Goal: Task Accomplishment & Management: Manage account settings

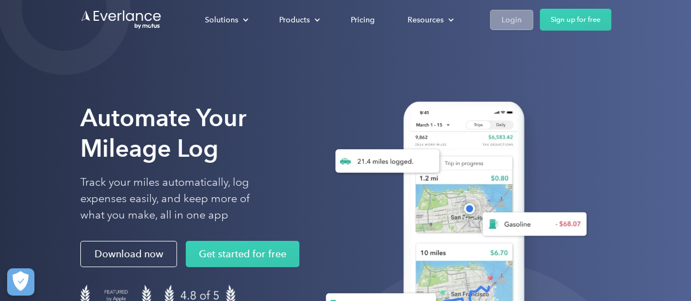
click at [519, 21] on div "Login" at bounding box center [512, 20] width 20 height 14
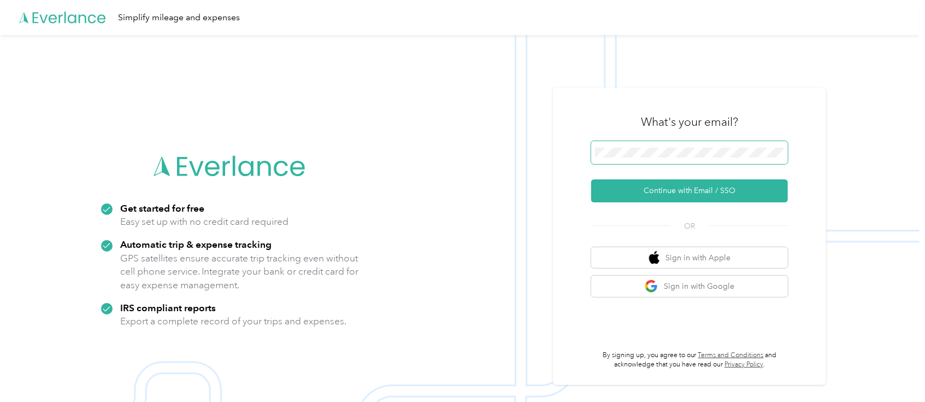
click at [659, 143] on span at bounding box center [689, 152] width 197 height 23
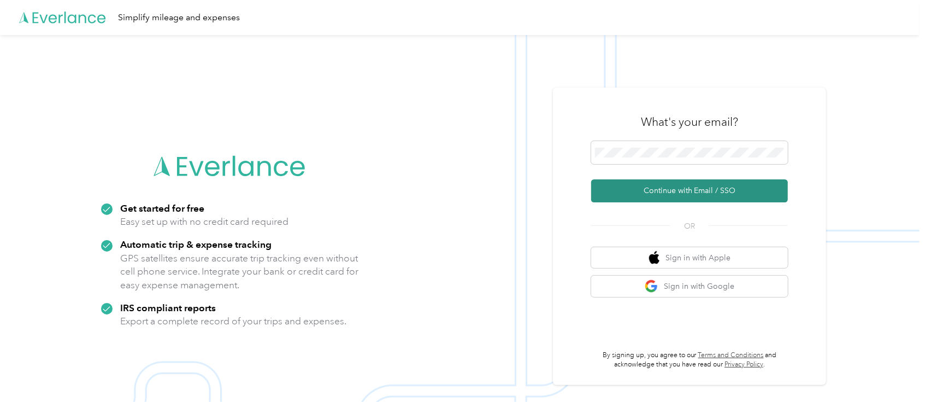
click at [703, 187] on button "Continue with Email / SSO" at bounding box center [689, 190] width 197 height 23
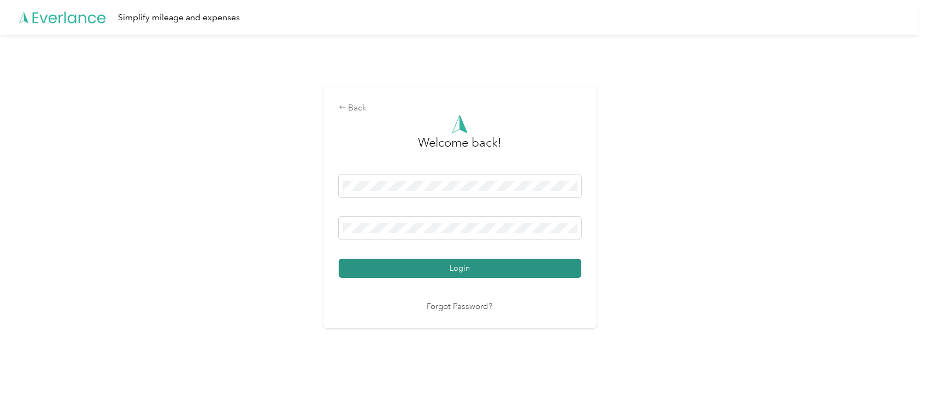
click at [469, 269] on button "Login" at bounding box center [460, 268] width 243 height 19
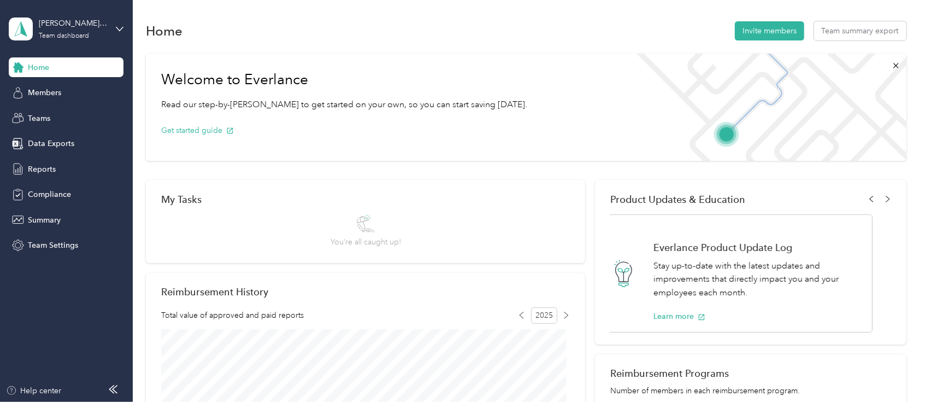
click at [119, 24] on div "[PERSON_NAME] team Team dashboard" at bounding box center [66, 29] width 115 height 38
click at [54, 114] on div "Personal dashboard" at bounding box center [53, 114] width 69 height 11
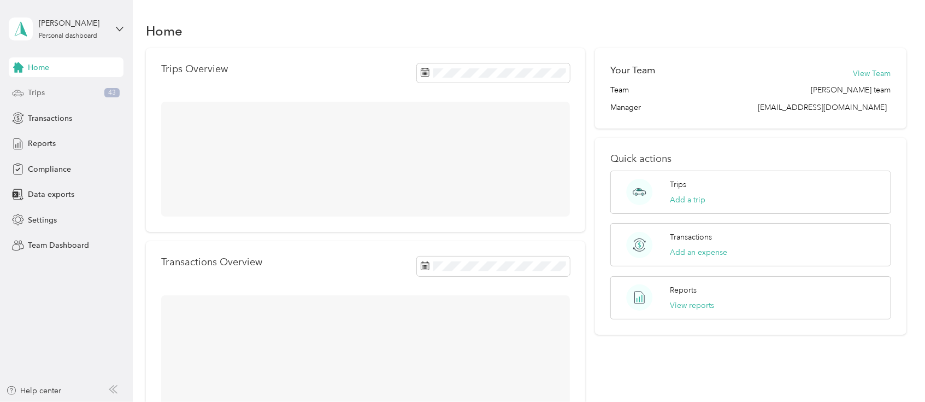
click at [52, 91] on div "Trips 43" at bounding box center [66, 93] width 115 height 20
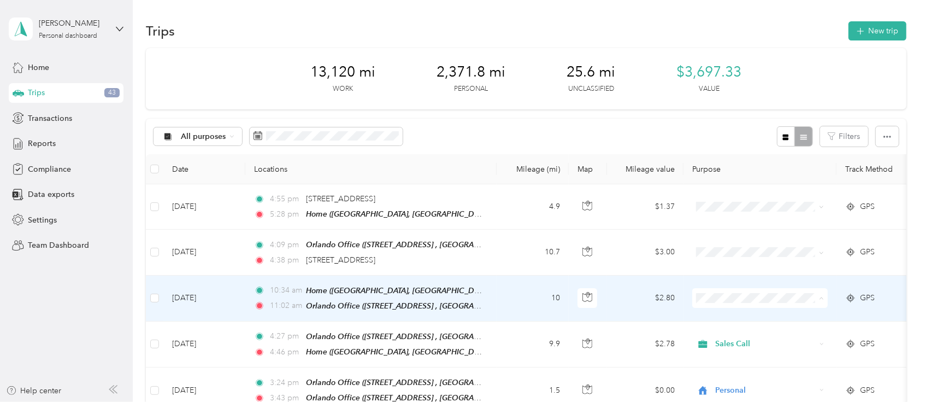
click at [726, 319] on span "Sales Call" at bounding box center [770, 316] width 101 height 11
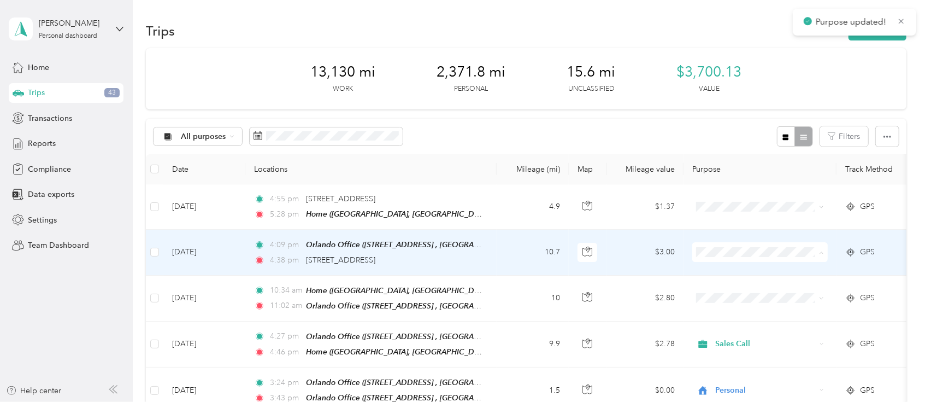
click at [733, 268] on span "Sales Call" at bounding box center [770, 271] width 101 height 11
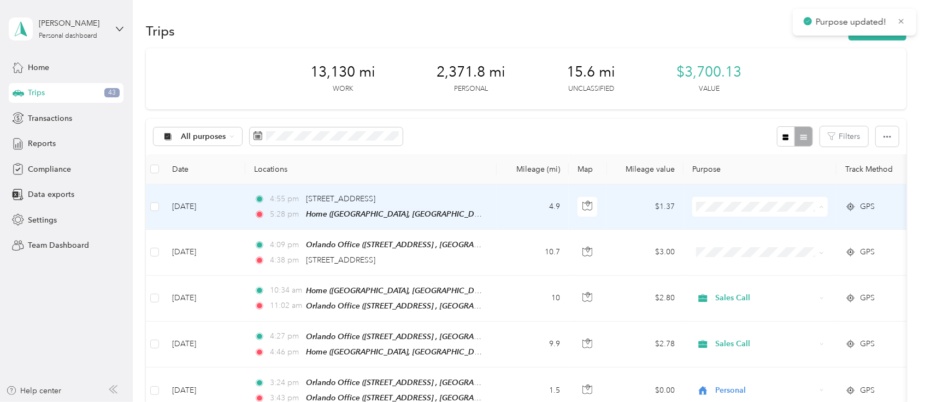
click at [730, 241] on span "Personal" at bounding box center [770, 245] width 101 height 11
click at [725, 240] on span "Personal" at bounding box center [770, 243] width 101 height 11
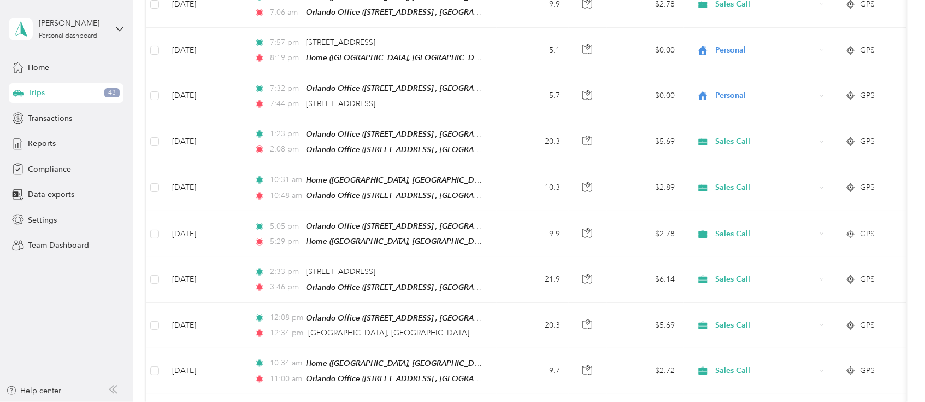
scroll to position [4, 0]
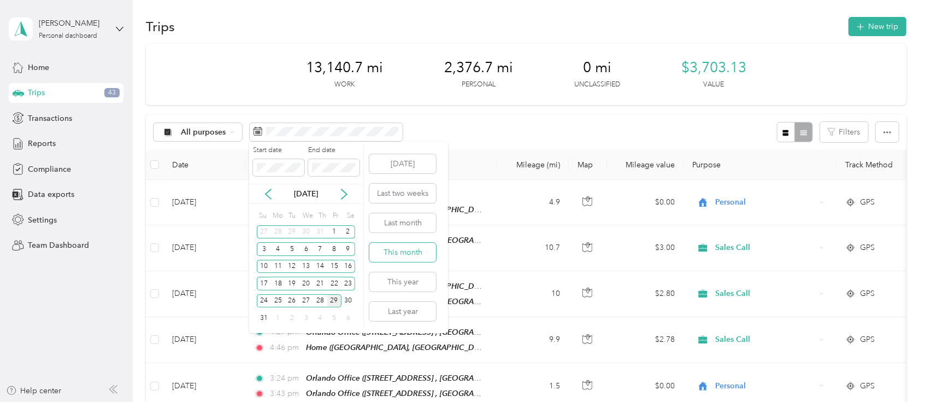
click at [403, 247] on button "This month" at bounding box center [403, 252] width 67 height 19
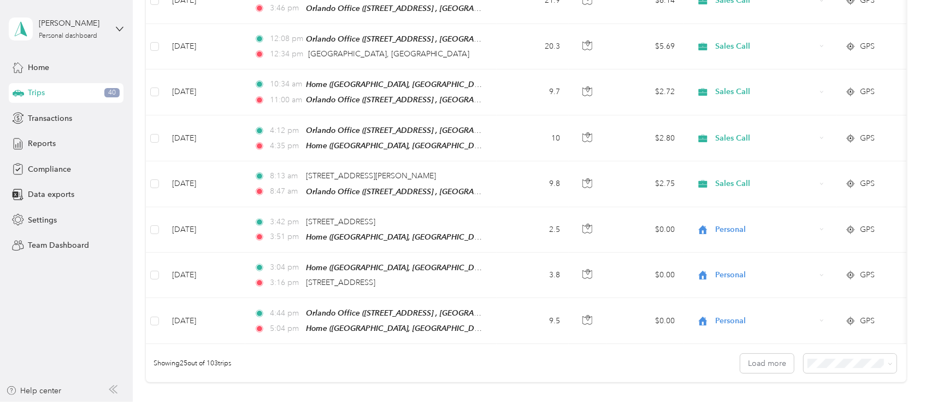
scroll to position [1105, 0]
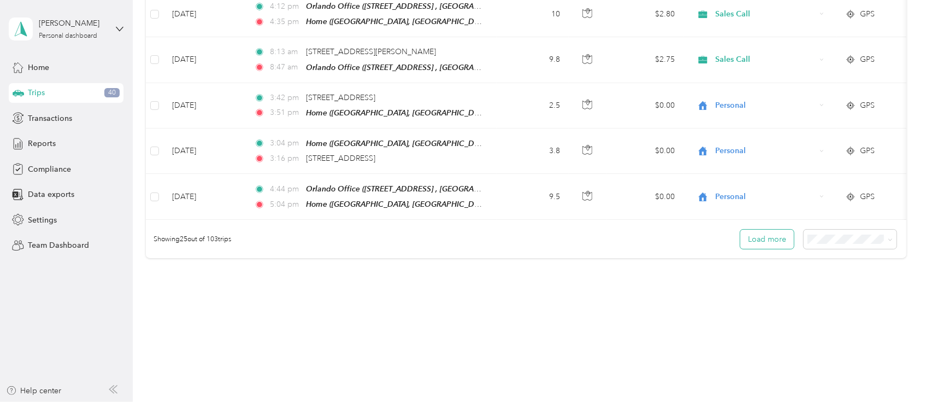
click at [773, 230] on button "Load more" at bounding box center [768, 239] width 54 height 19
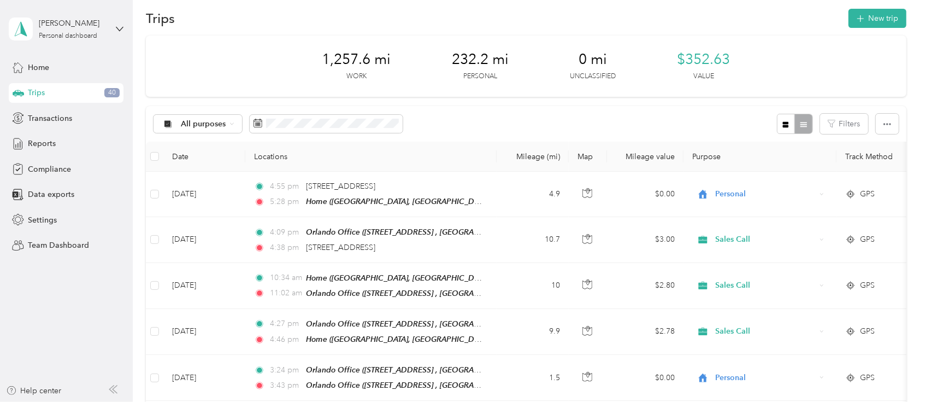
scroll to position [0, 0]
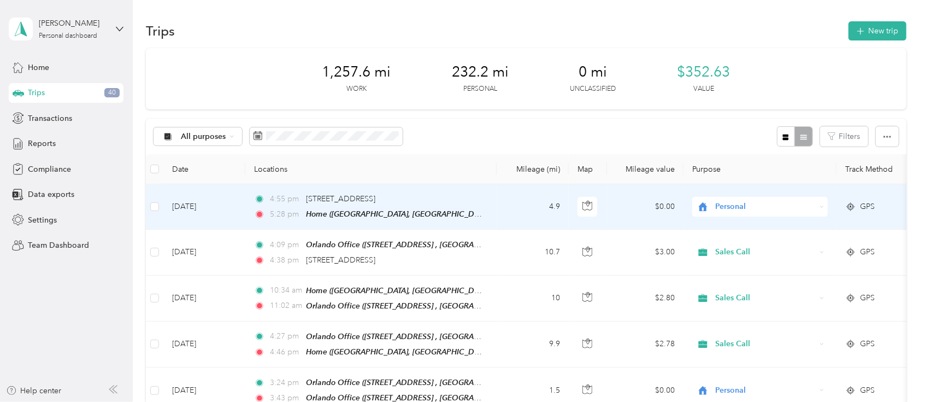
click at [734, 202] on span "Personal" at bounding box center [766, 207] width 100 height 12
click at [741, 221] on span "Sales Call" at bounding box center [770, 225] width 101 height 11
click at [757, 198] on div "Personal" at bounding box center [761, 207] width 136 height 20
click at [740, 244] on span "Personal" at bounding box center [764, 245] width 89 height 11
